Goal: Find specific page/section: Find specific page/section

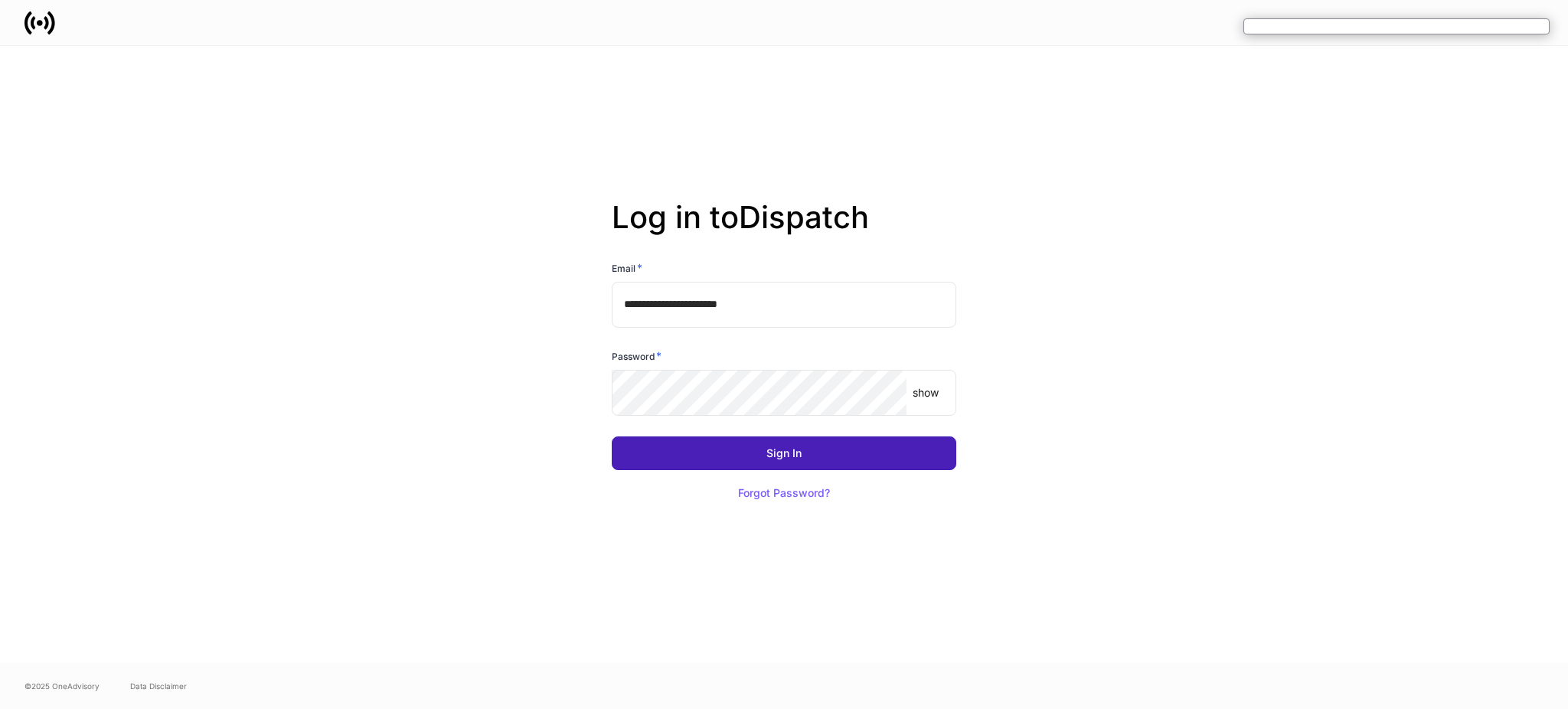
click at [849, 454] on button "Sign In" at bounding box center [784, 453] width 345 height 34
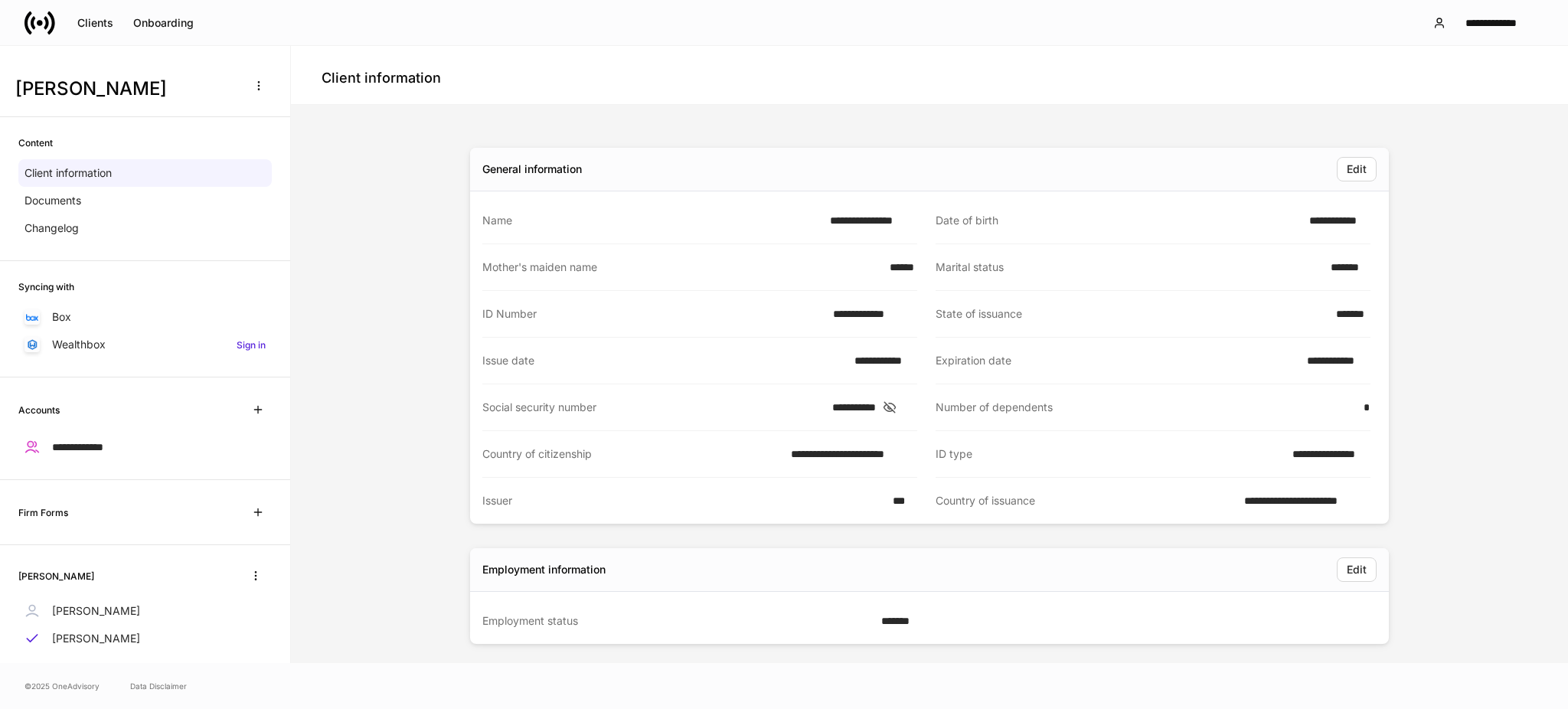
click at [39, 24] on icon at bounding box center [40, 23] width 6 height 6
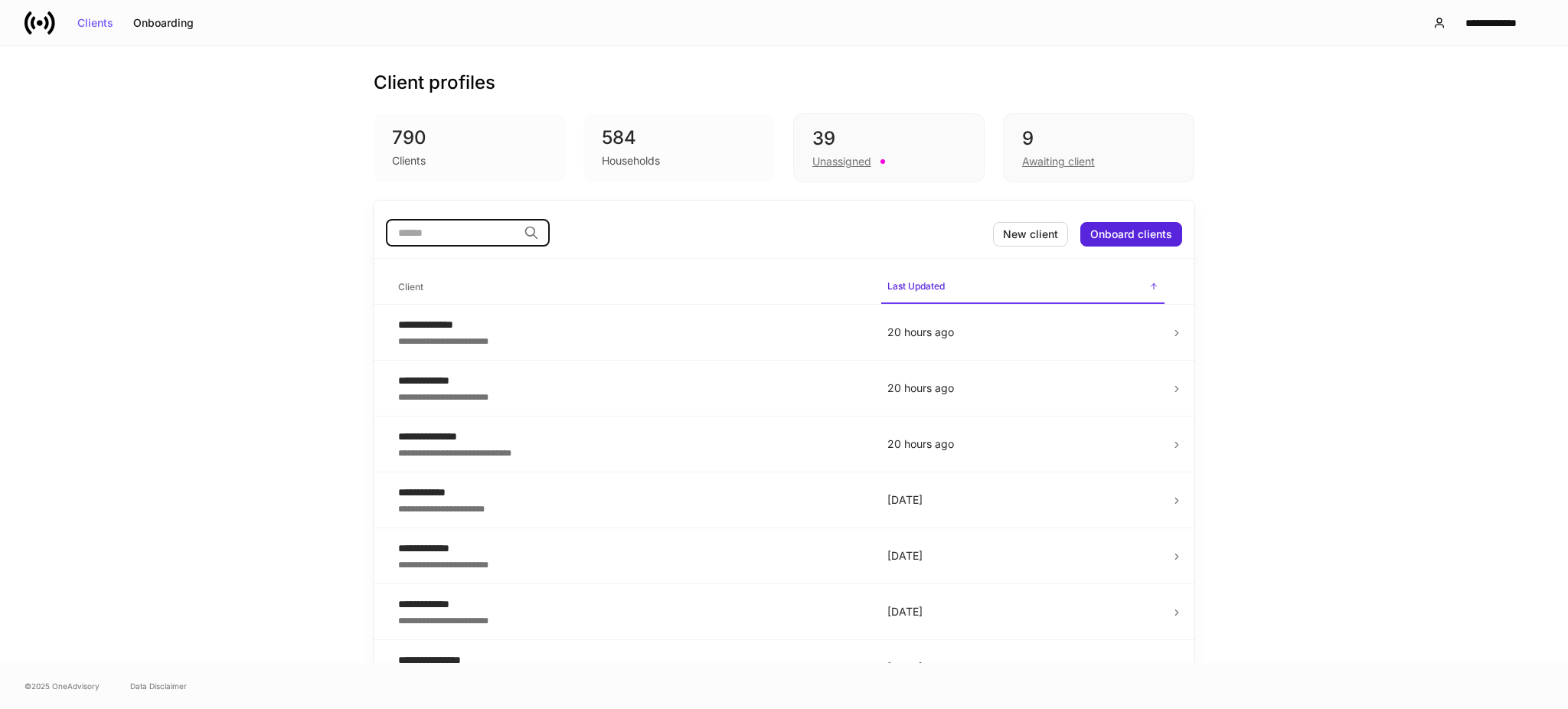
click at [458, 238] on input "search" at bounding box center [452, 232] width 132 height 28
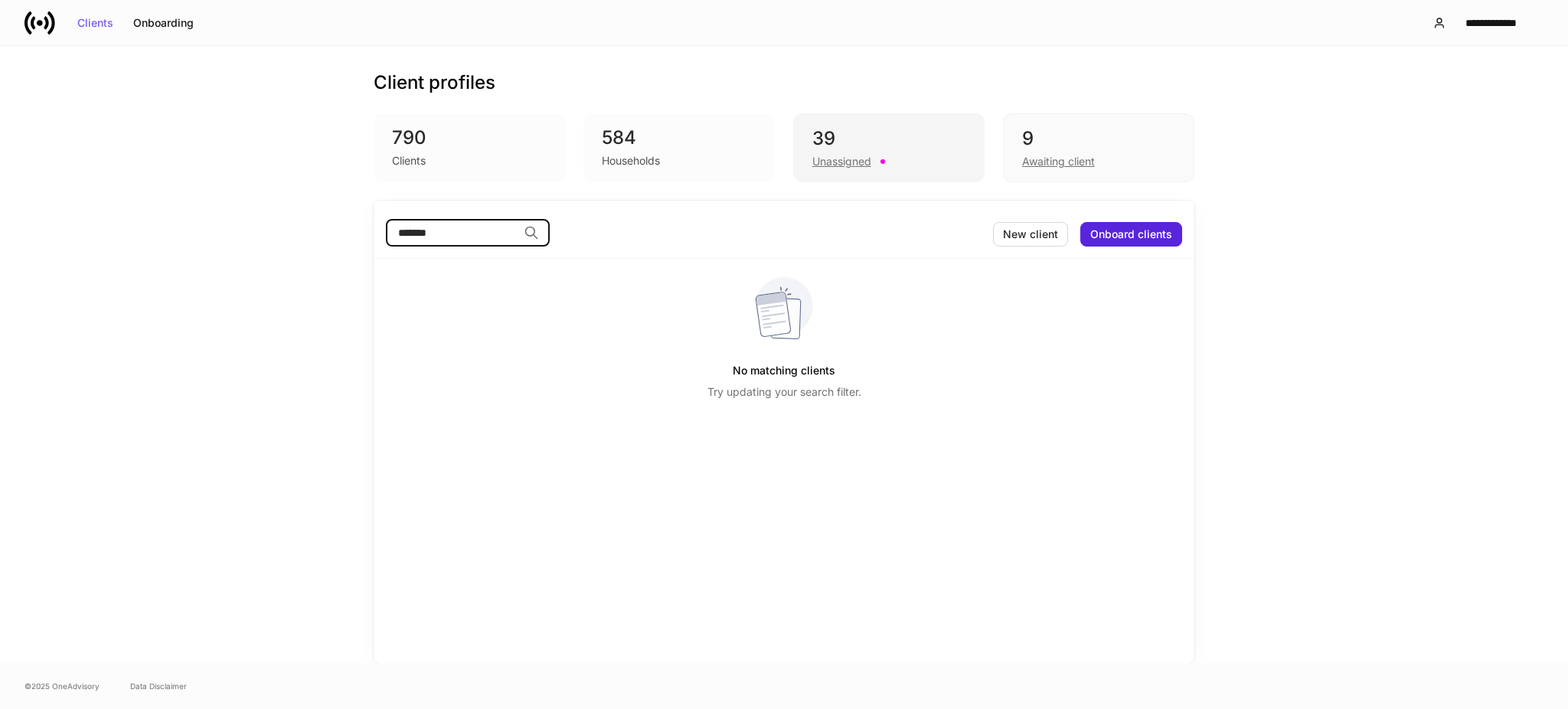
type input "*******"
click at [919, 163] on div "Unassigned" at bounding box center [889, 160] width 153 height 19
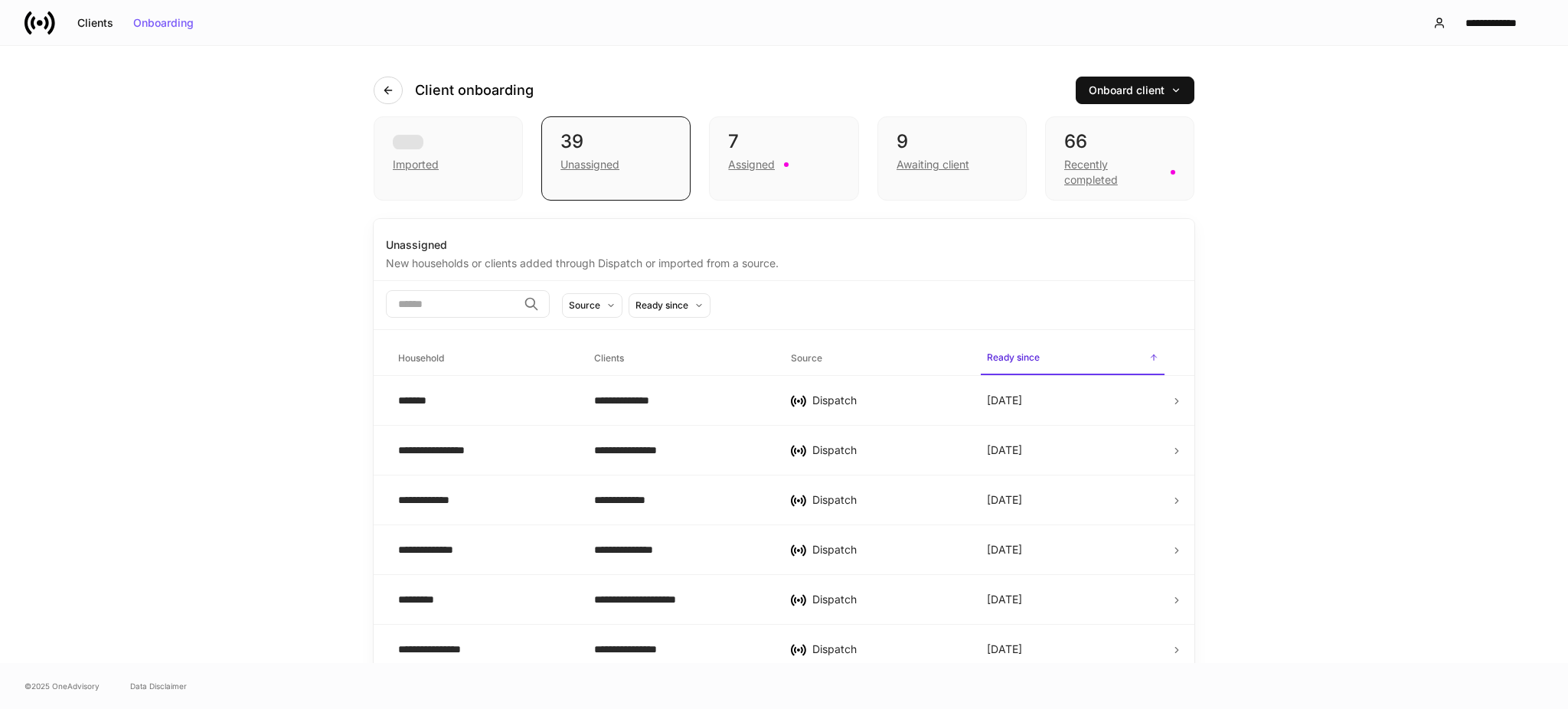
click at [919, 163] on div "Awaiting client" at bounding box center [933, 165] width 72 height 15
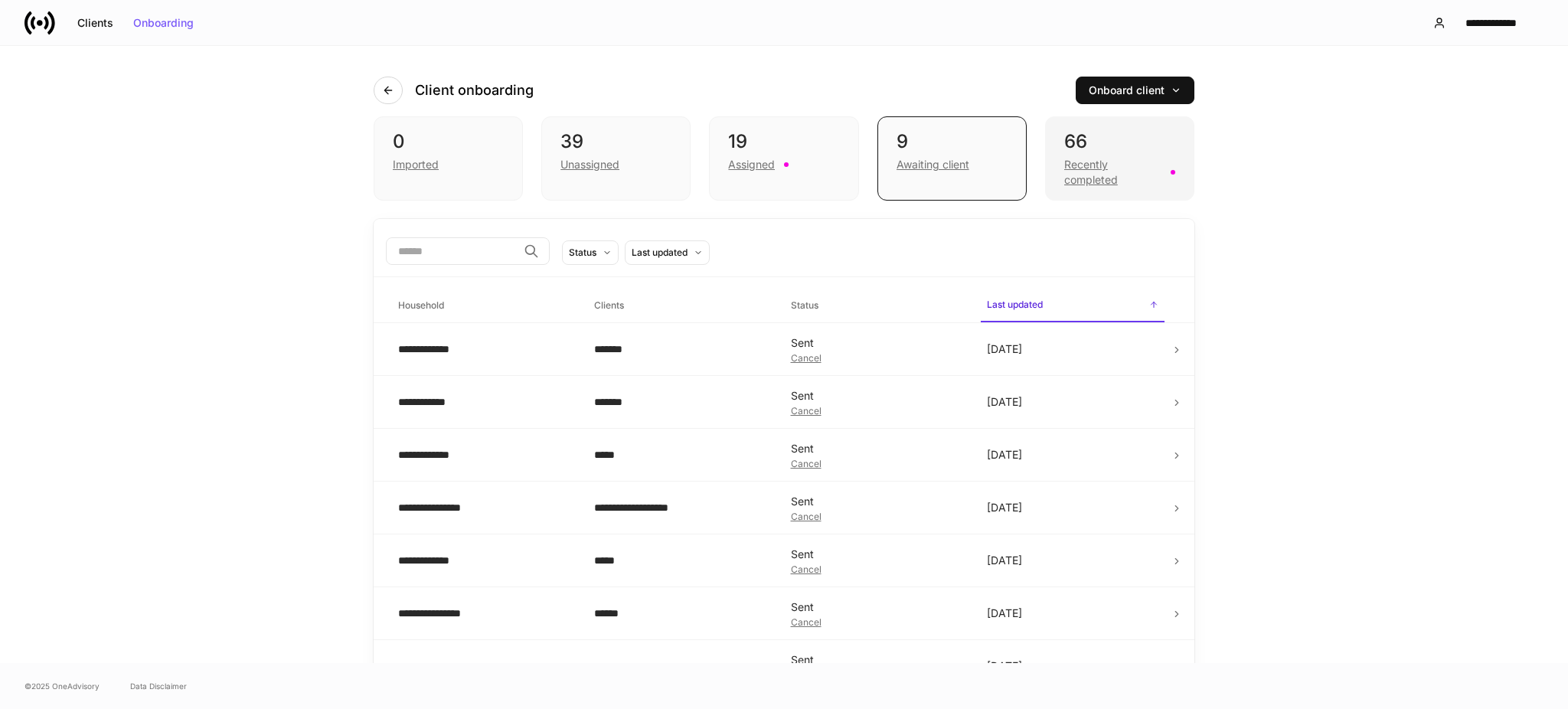
click at [1100, 134] on div "66" at bounding box center [1120, 141] width 111 height 24
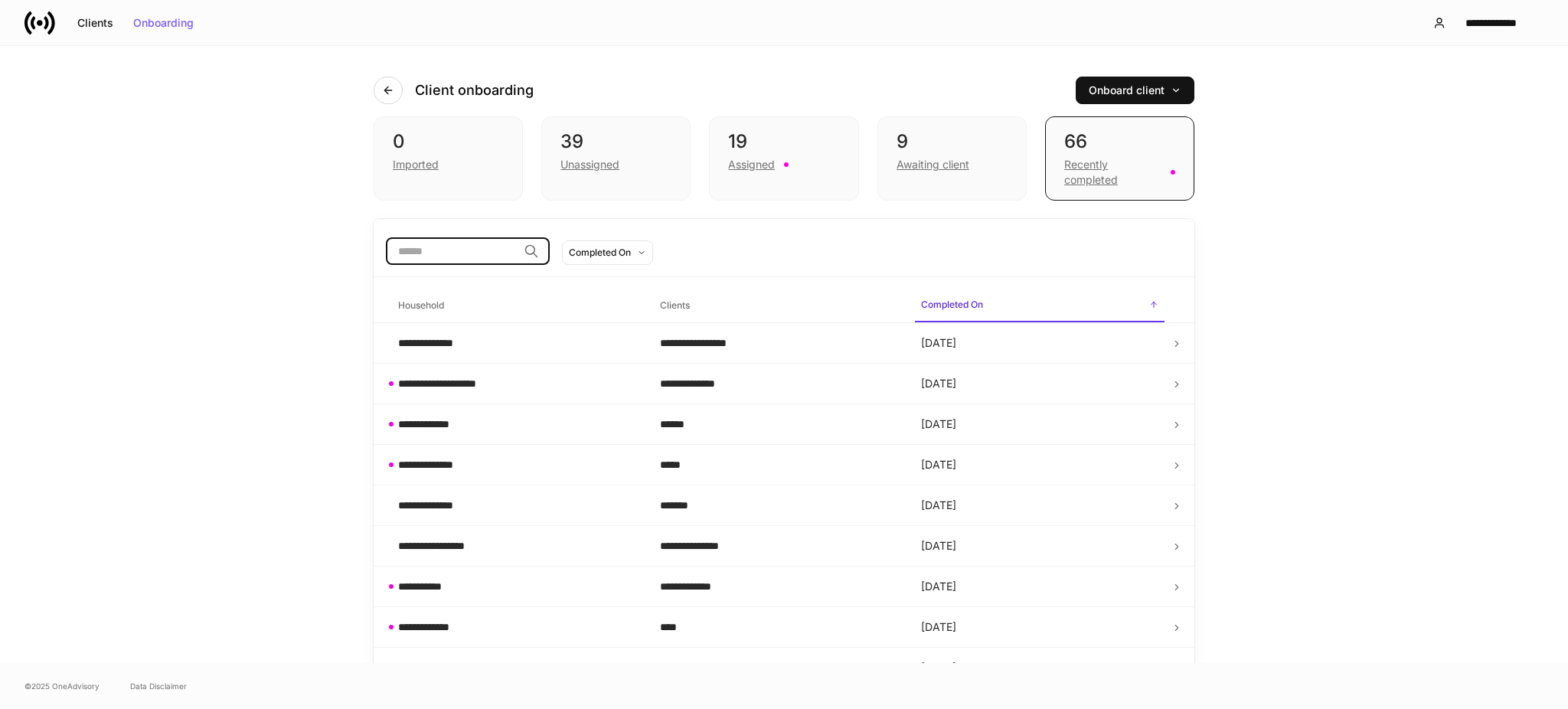
click at [493, 258] on input "search" at bounding box center [452, 251] width 132 height 28
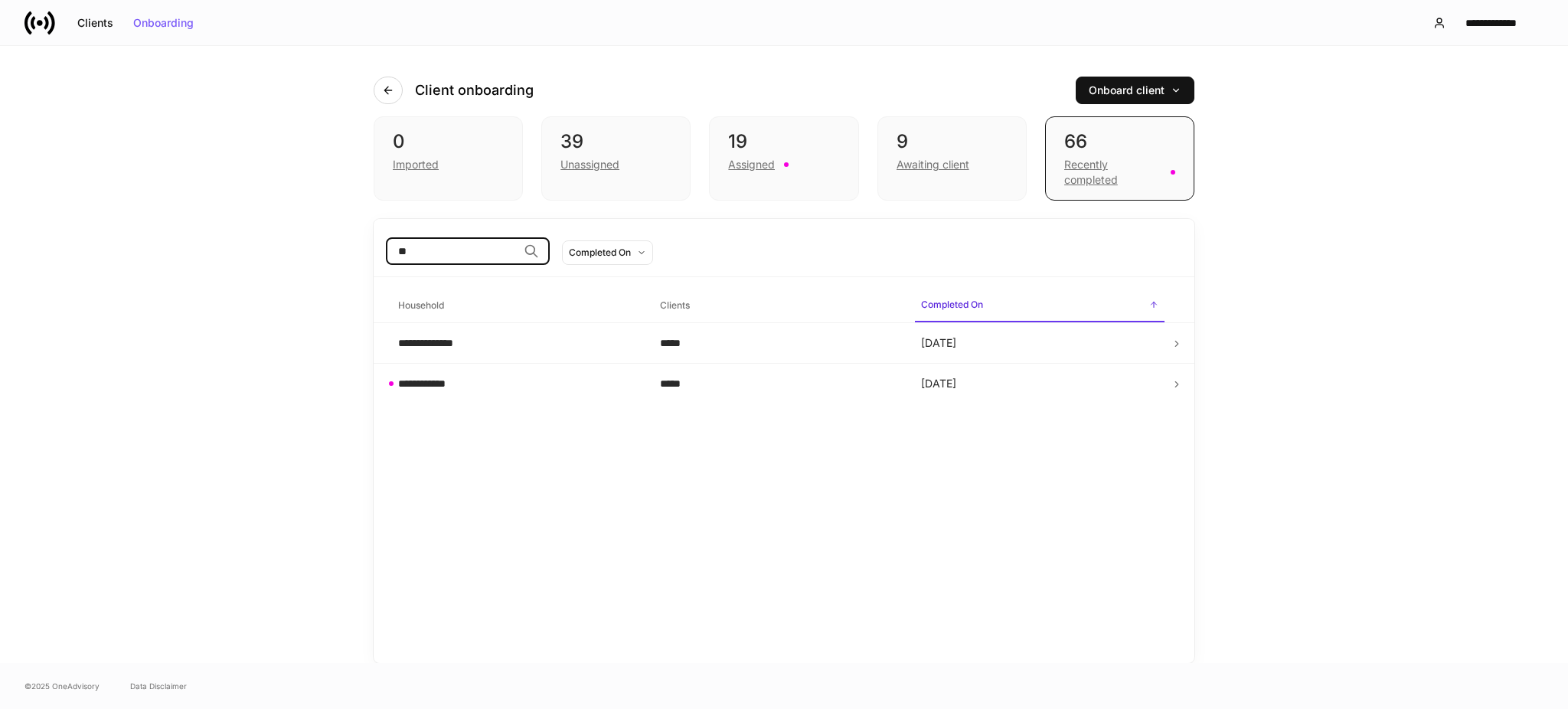
type input "*"
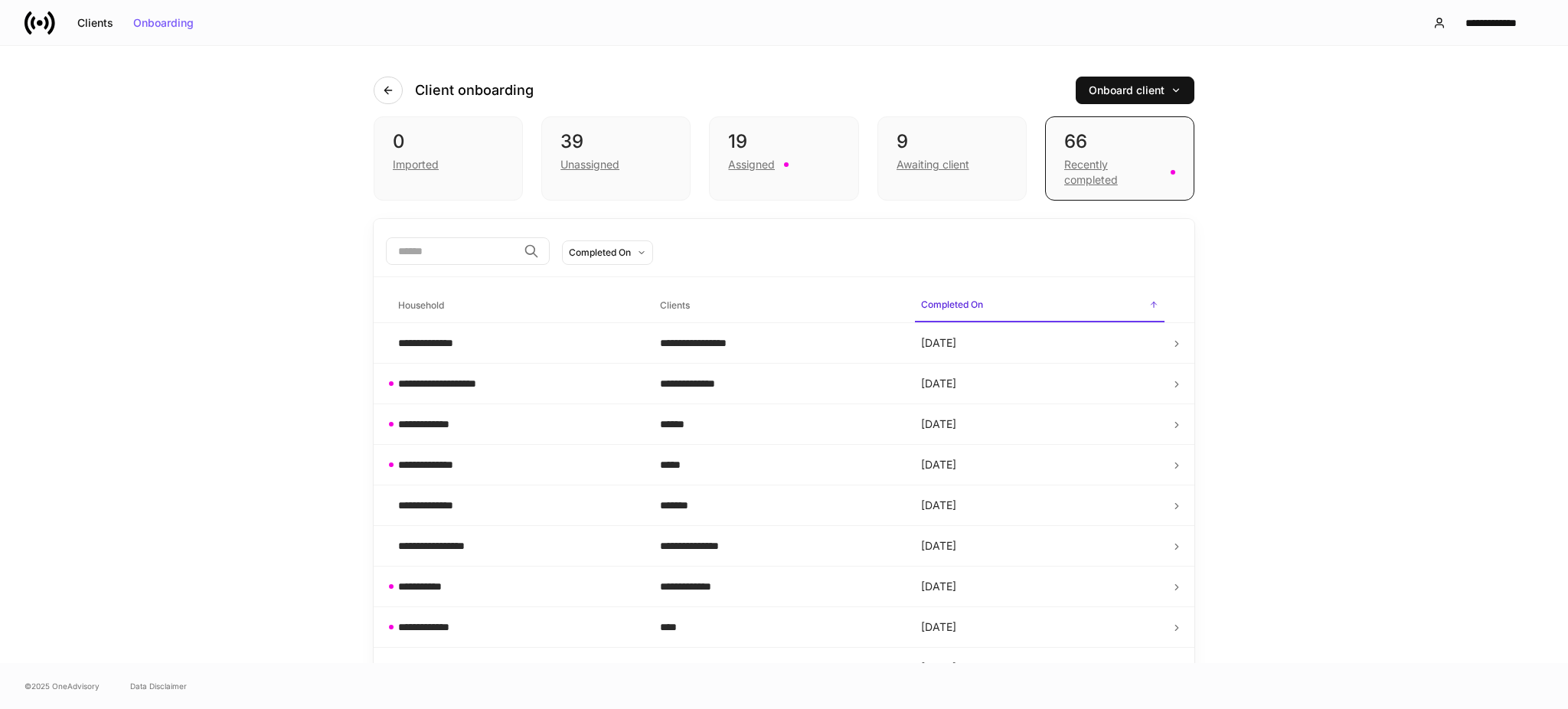
click at [35, 15] on icon at bounding box center [40, 23] width 30 height 30
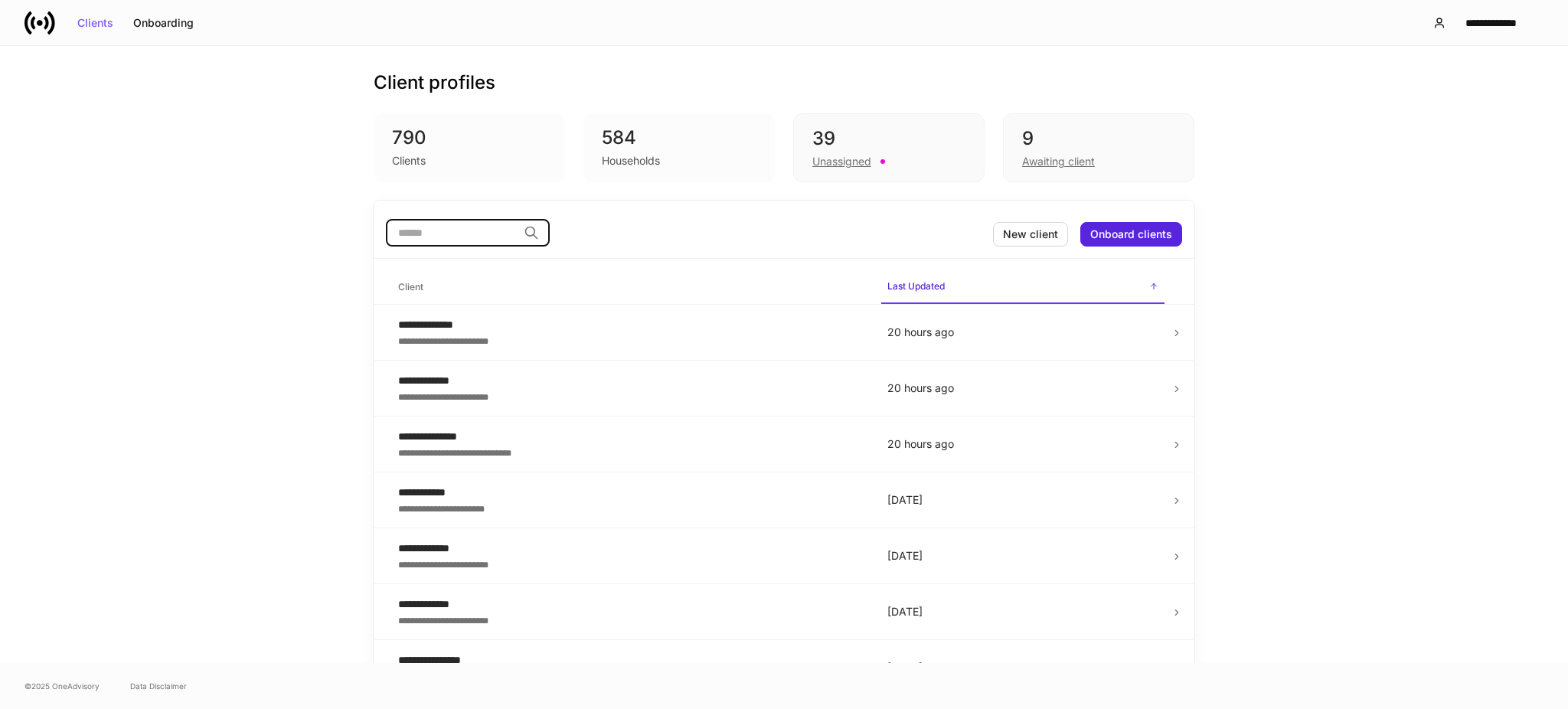
click at [453, 233] on input "search" at bounding box center [452, 232] width 132 height 28
type input "****"
